Goal: Information Seeking & Learning: Learn about a topic

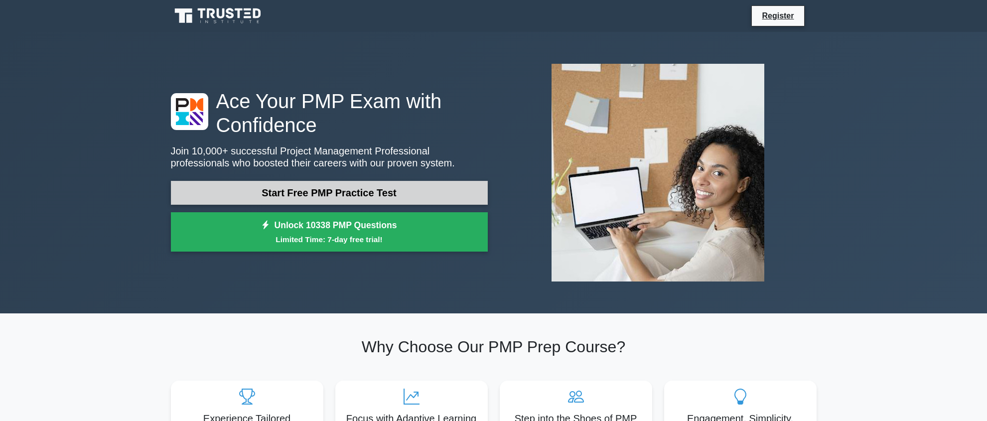
click at [374, 189] on link "Start Free PMP Practice Test" at bounding box center [329, 193] width 317 height 24
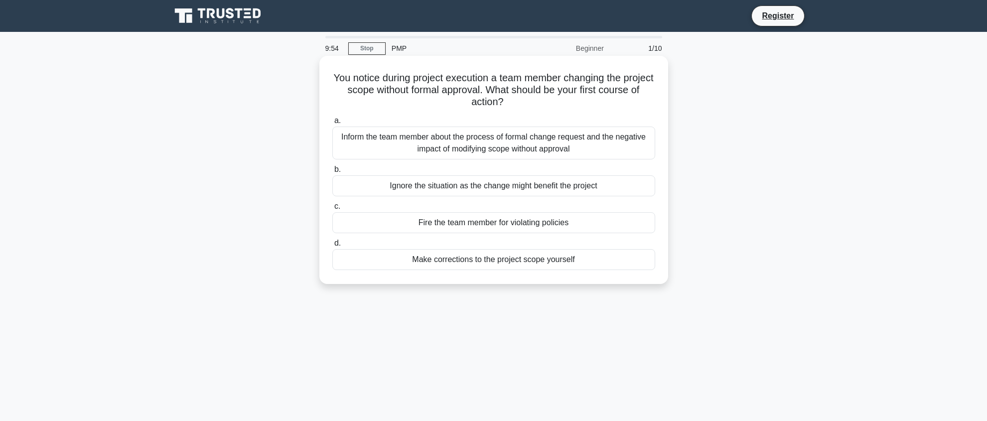
drag, startPoint x: 333, startPoint y: 79, endPoint x: 634, endPoint y: 107, distance: 301.8
click at [634, 107] on h5 "You notice during project execution a team member changing the project scope wi…" at bounding box center [493, 90] width 325 height 37
drag, startPoint x: 332, startPoint y: 78, endPoint x: 625, endPoint y: 101, distance: 293.5
click at [625, 101] on h5 "You notice during project execution a team member changing the project scope wi…" at bounding box center [493, 90] width 325 height 37
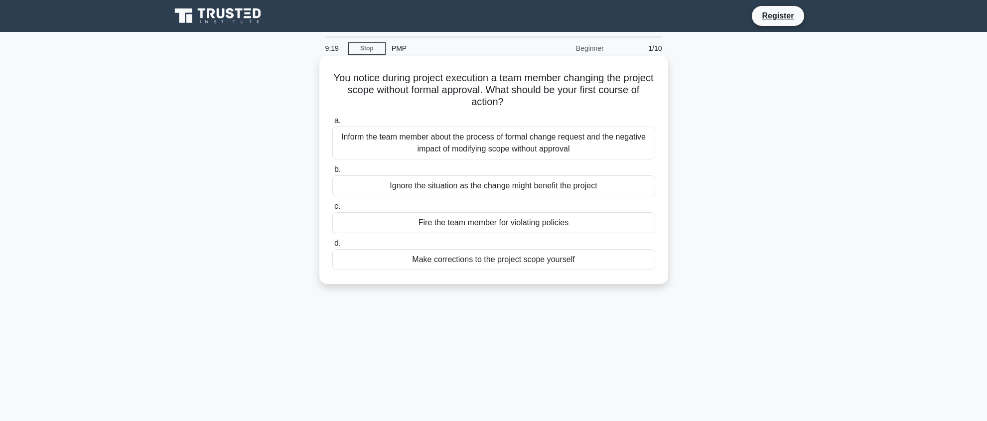
click at [403, 102] on h5 "You notice during project execution a team member changing the project scope wi…" at bounding box center [493, 90] width 325 height 37
drag, startPoint x: 333, startPoint y: 80, endPoint x: 553, endPoint y: 104, distance: 221.5
click at [553, 104] on h5 "You notice during project execution a team member changing the project scope wi…" at bounding box center [493, 90] width 325 height 37
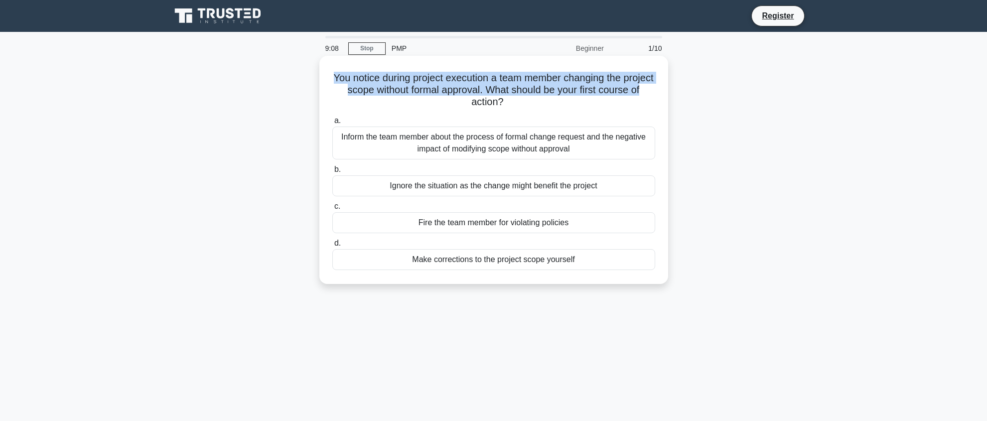
drag, startPoint x: 366, startPoint y: 82, endPoint x: 655, endPoint y: 88, distance: 289.6
click at [655, 88] on div "You notice during project execution a team member changing the project scope wi…" at bounding box center [493, 170] width 341 height 220
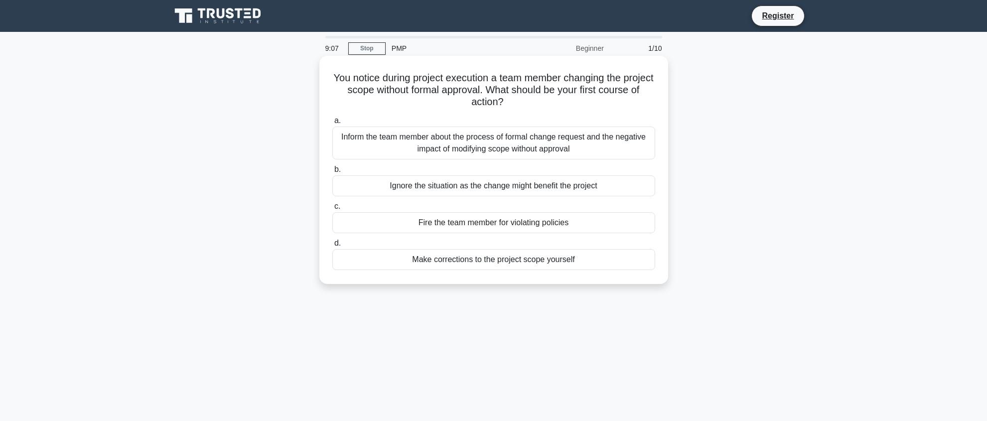
click at [391, 101] on h5 "You notice during project execution a team member changing the project scope wi…" at bounding box center [493, 90] width 325 height 37
click at [518, 296] on div "You notice during project execution a team member changing the project scope wi…" at bounding box center [494, 178] width 658 height 240
click at [447, 137] on div "Inform the team member about the process of formal change request and the negat…" at bounding box center [493, 143] width 323 height 33
click at [332, 124] on input "a. Inform the team member about the process of formal change request and the ne…" at bounding box center [332, 121] width 0 height 6
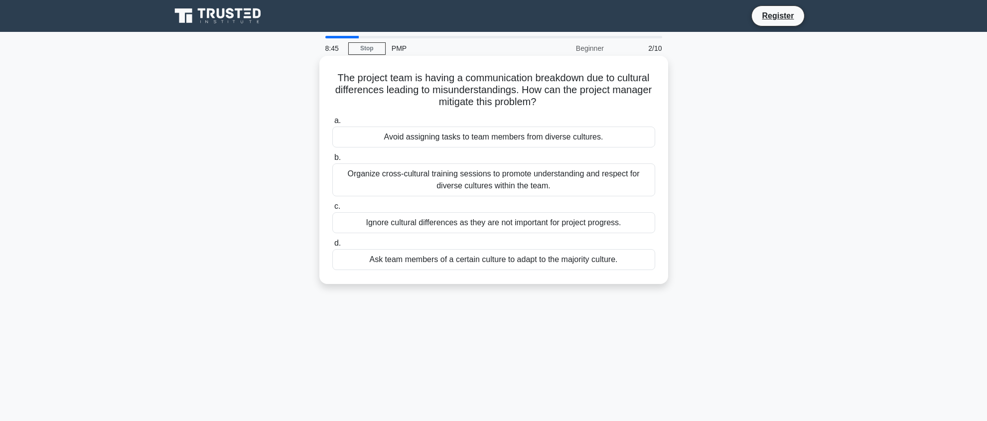
click at [460, 189] on div "Organize cross-cultural training sessions to promote understanding and respect …" at bounding box center [493, 179] width 323 height 33
click at [332, 161] on input "b. Organize cross-cultural training sessions to promote understanding and respe…" at bounding box center [332, 158] width 0 height 6
